Goal: Information Seeking & Learning: Learn about a topic

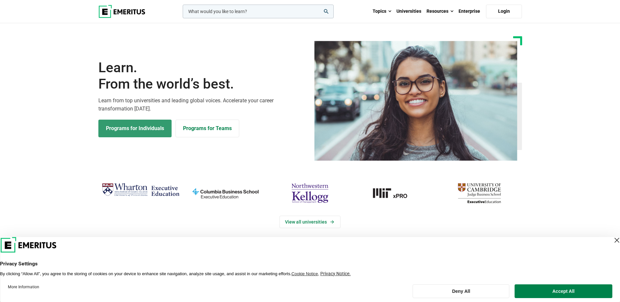
click at [161, 132] on link "Programs for Individuals" at bounding box center [134, 129] width 73 height 18
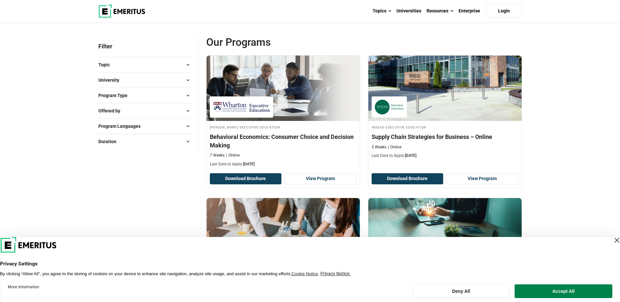
scroll to position [65, 0]
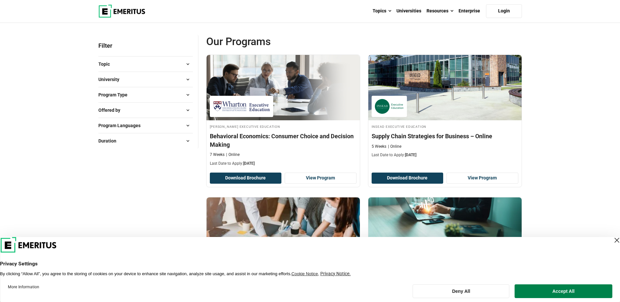
drag, startPoint x: 561, startPoint y: 288, endPoint x: 425, endPoint y: 223, distance: 150.6
click at [561, 288] on button "Accept All" at bounding box center [562, 291] width 97 height 14
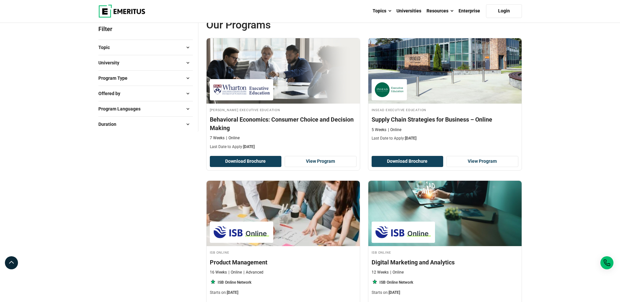
scroll to position [0, 0]
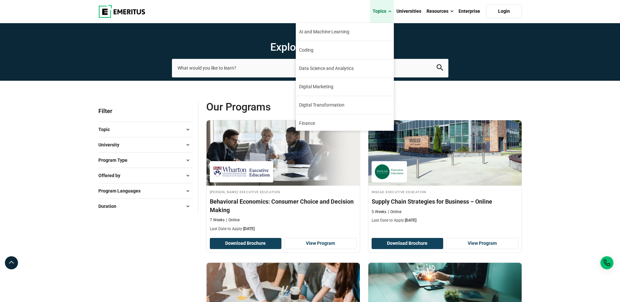
click at [389, 11] on span at bounding box center [389, 11] width 3 height 7
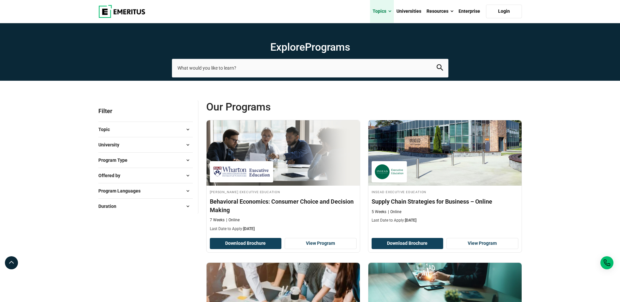
click at [389, 11] on span at bounding box center [389, 11] width 3 height 7
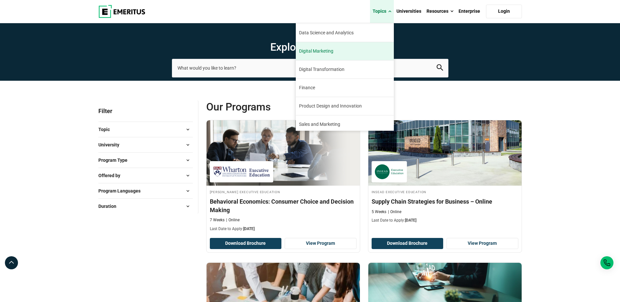
scroll to position [75, 0]
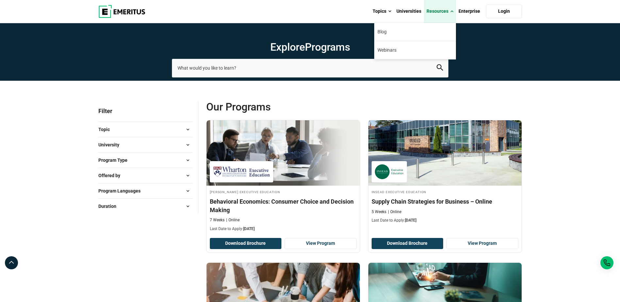
click at [447, 10] on link "Resources" at bounding box center [440, 11] width 32 height 23
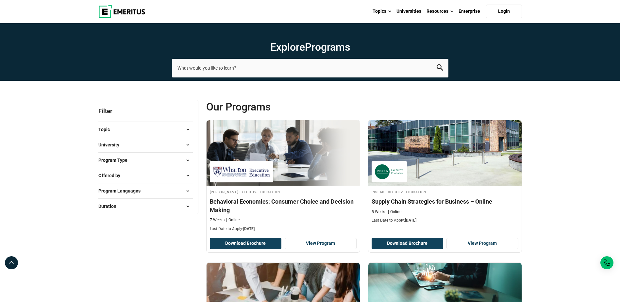
click at [114, 11] on img at bounding box center [121, 11] width 47 height 13
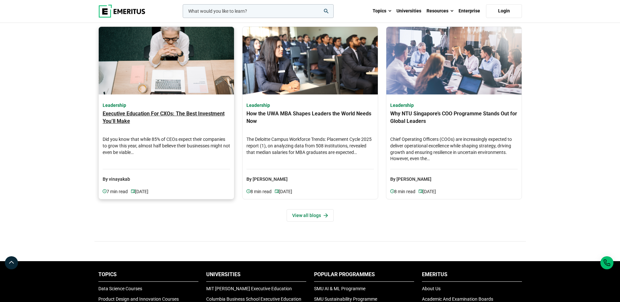
scroll to position [1959, 0]
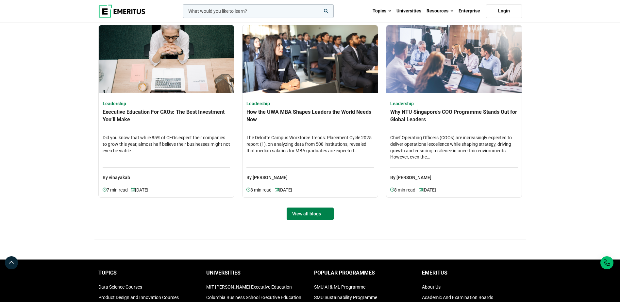
click at [306, 220] on link "View all blogs" at bounding box center [309, 213] width 47 height 12
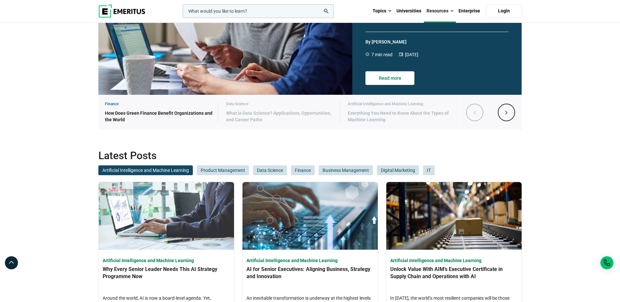
scroll to position [229, 0]
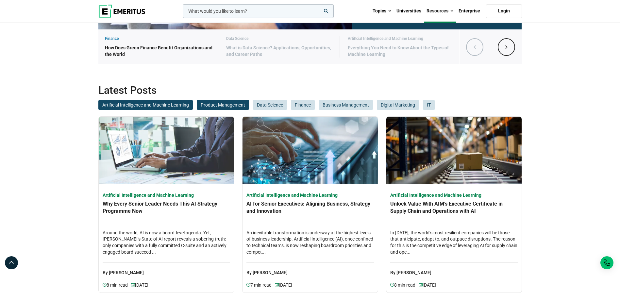
click at [226, 106] on span "Product Management" at bounding box center [223, 105] width 52 height 10
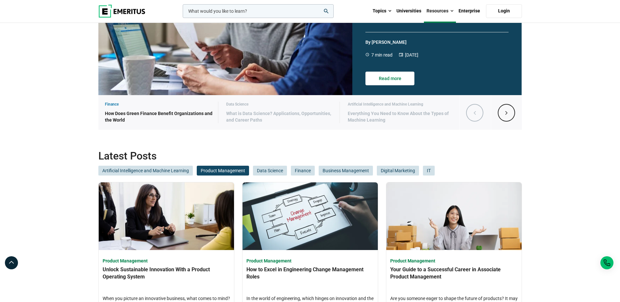
scroll to position [0, 0]
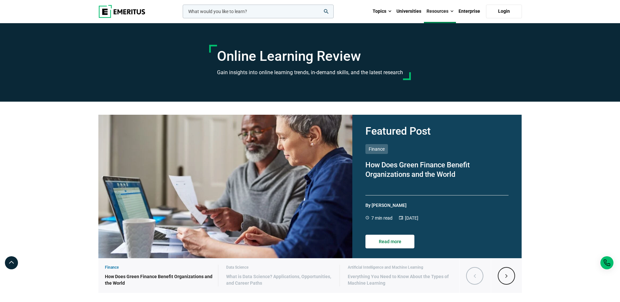
click at [123, 13] on img at bounding box center [121, 11] width 47 height 13
